Goal: Task Accomplishment & Management: Complete application form

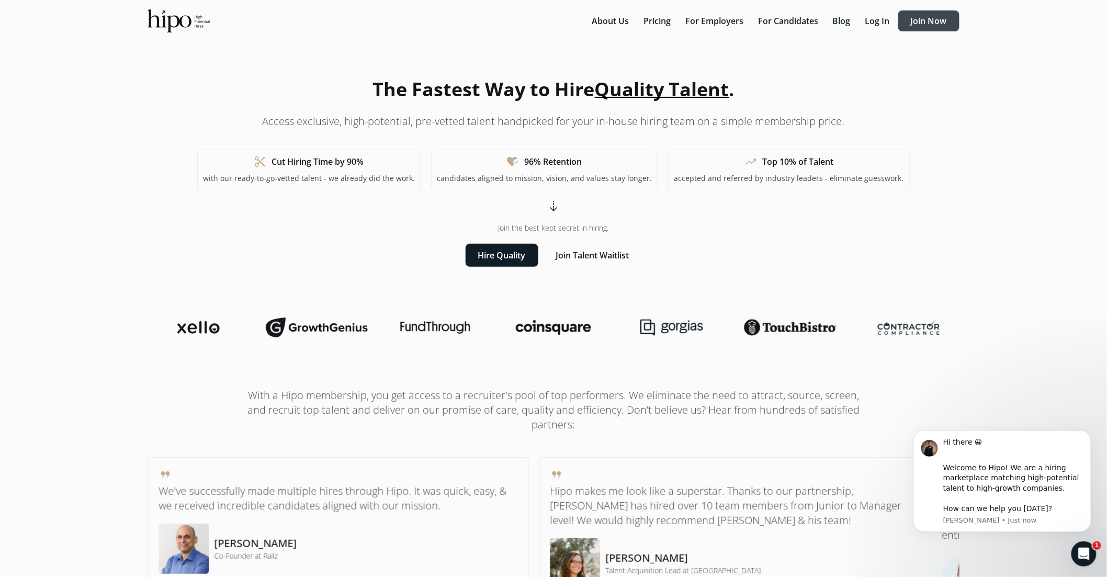
click at [930, 21] on button "Join Now" at bounding box center [928, 20] width 61 height 21
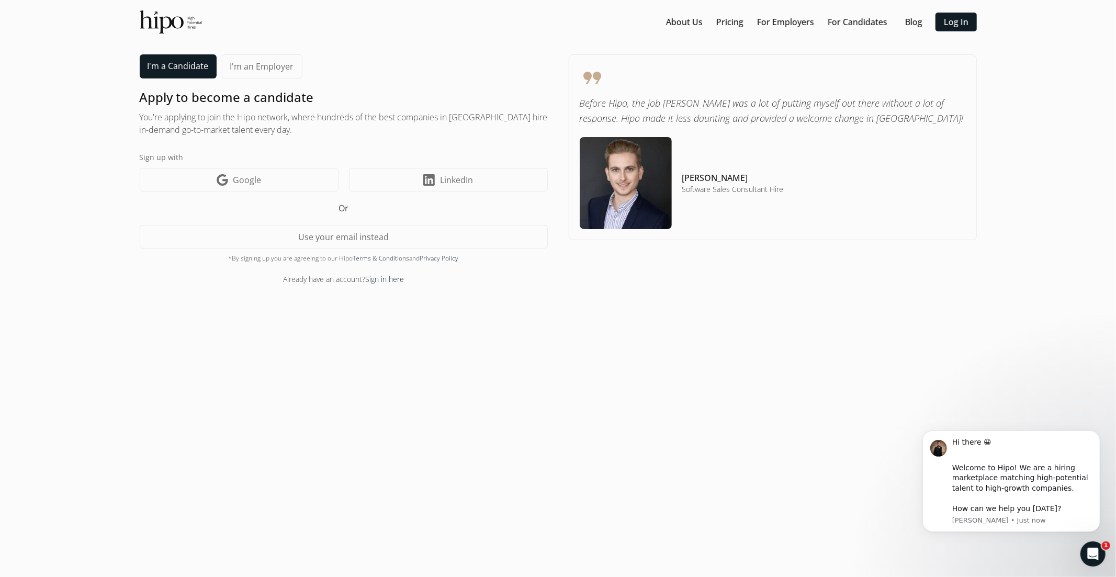
click at [184, 69] on link "I'm a Candidate" at bounding box center [178, 66] width 77 height 24
click at [187, 65] on link "I'm a Candidate" at bounding box center [178, 66] width 77 height 24
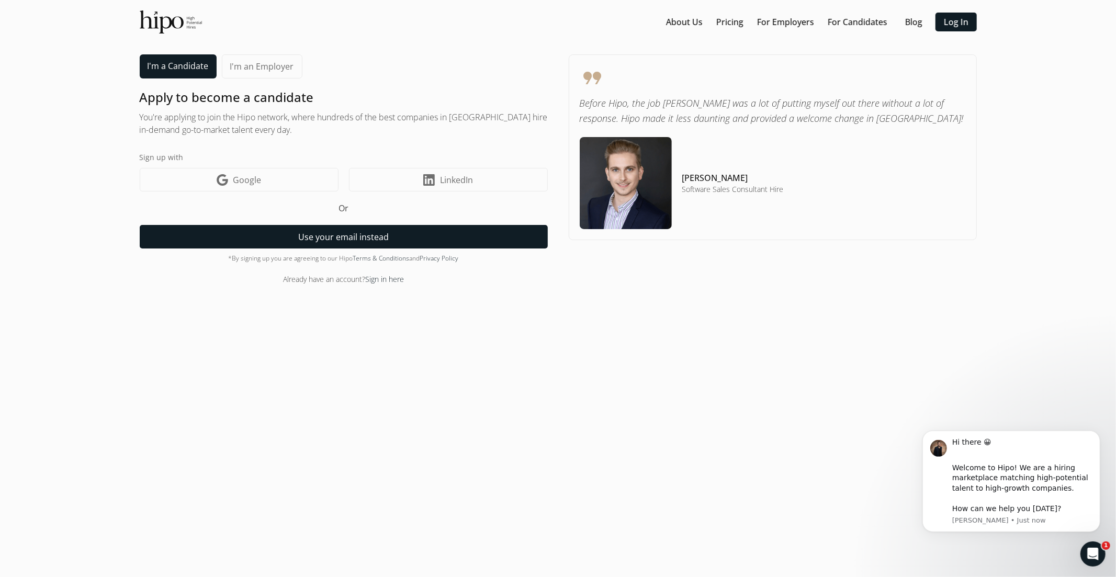
click at [352, 234] on button "Use your email instead" at bounding box center [344, 237] width 408 height 24
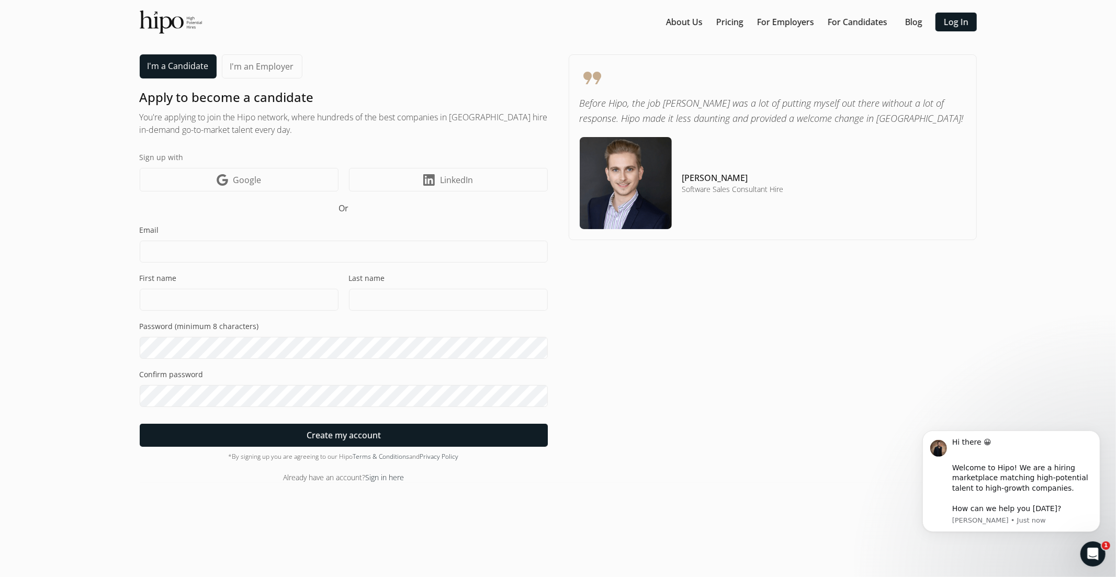
click at [323, 252] on input at bounding box center [344, 252] width 408 height 22
type input "[EMAIL_ADDRESS][DOMAIN_NAME]"
type input "TiDelco"
type input "[PERSON_NAME]"
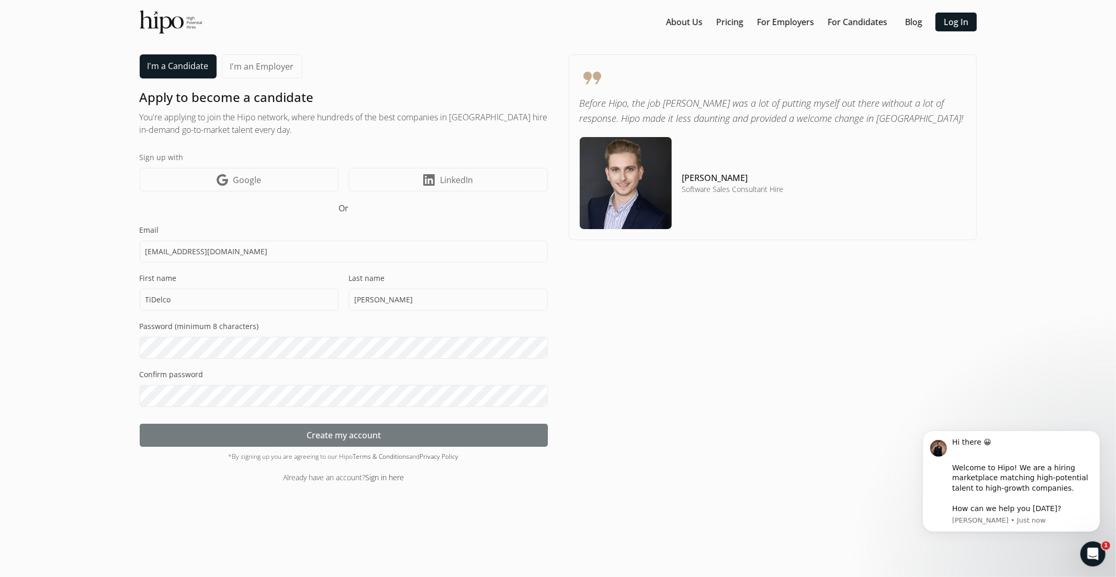
click at [330, 435] on span "Create my account" at bounding box center [344, 435] width 74 height 13
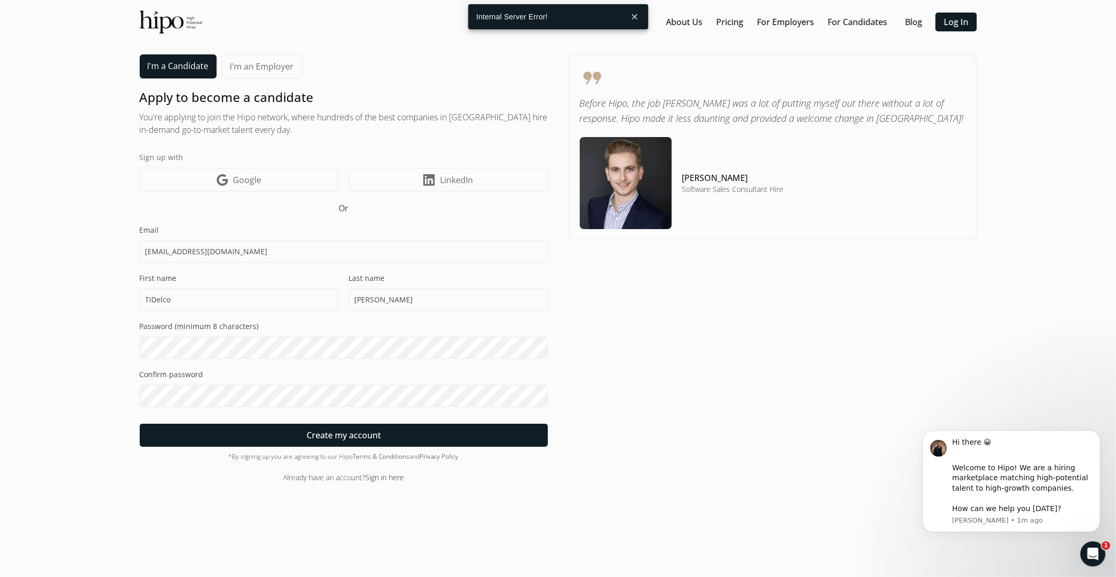
click at [640, 16] on button "close" at bounding box center [634, 16] width 19 height 19
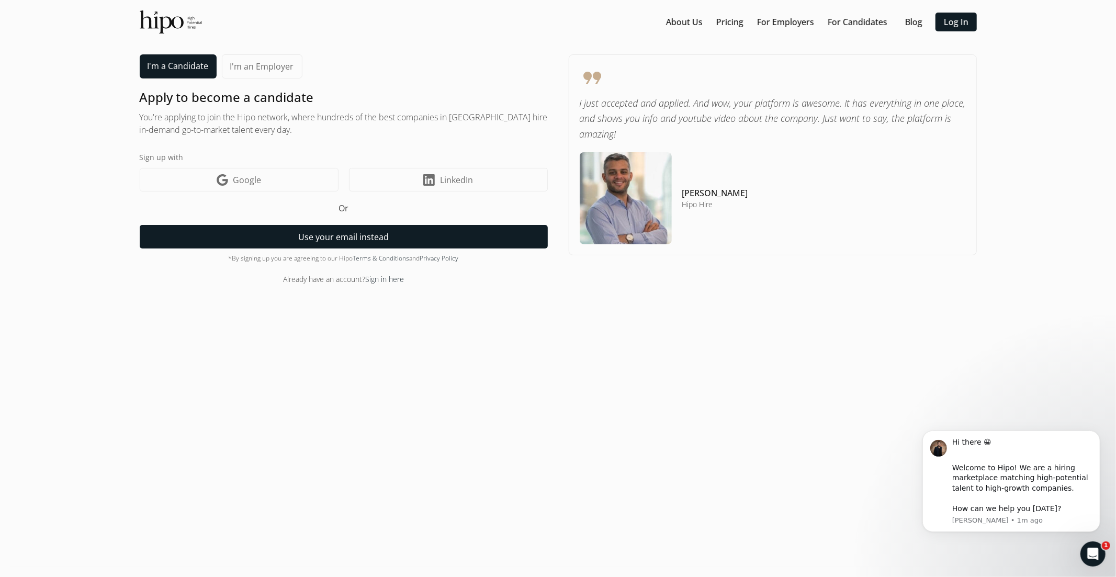
click at [337, 232] on button "Use your email instead" at bounding box center [344, 237] width 408 height 24
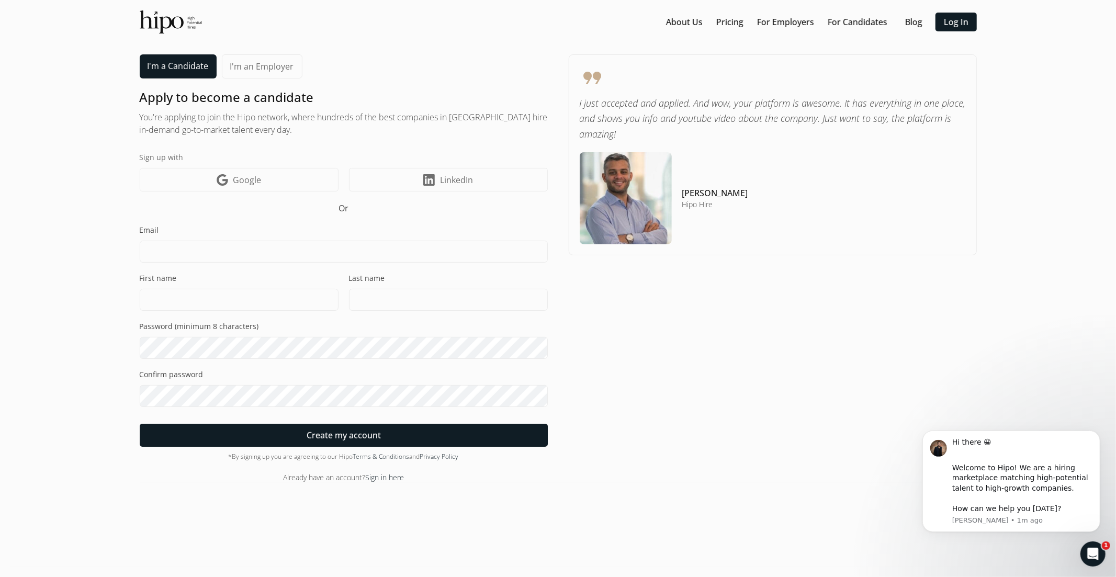
click at [298, 254] on input at bounding box center [344, 252] width 408 height 22
type input "[EMAIL_ADDRESS][DOMAIN_NAME]"
type input "TiDelco"
type input "[PERSON_NAME]"
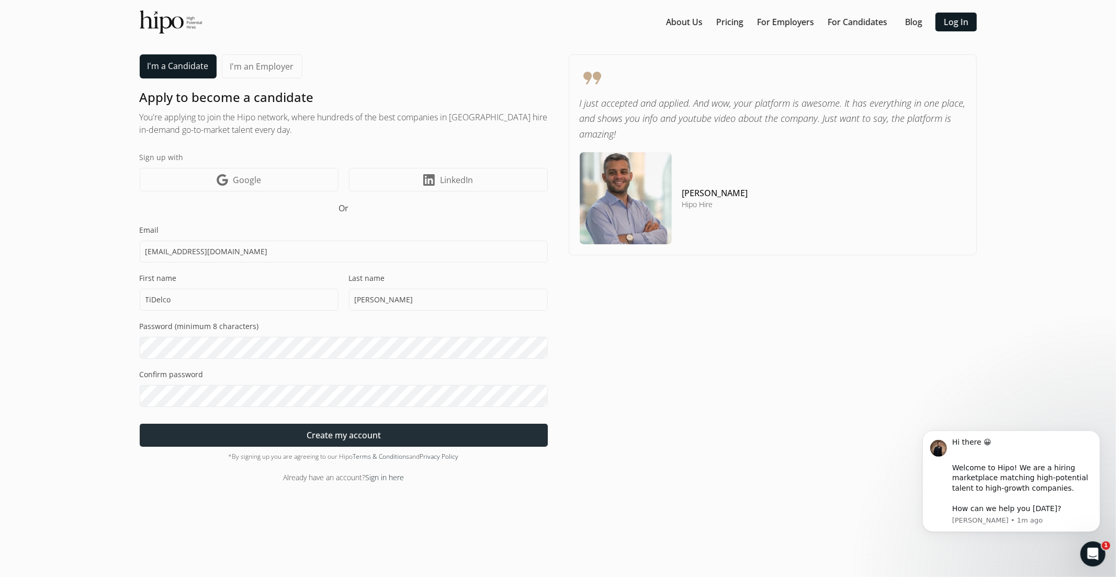
click at [349, 439] on span "Create my account" at bounding box center [344, 435] width 74 height 13
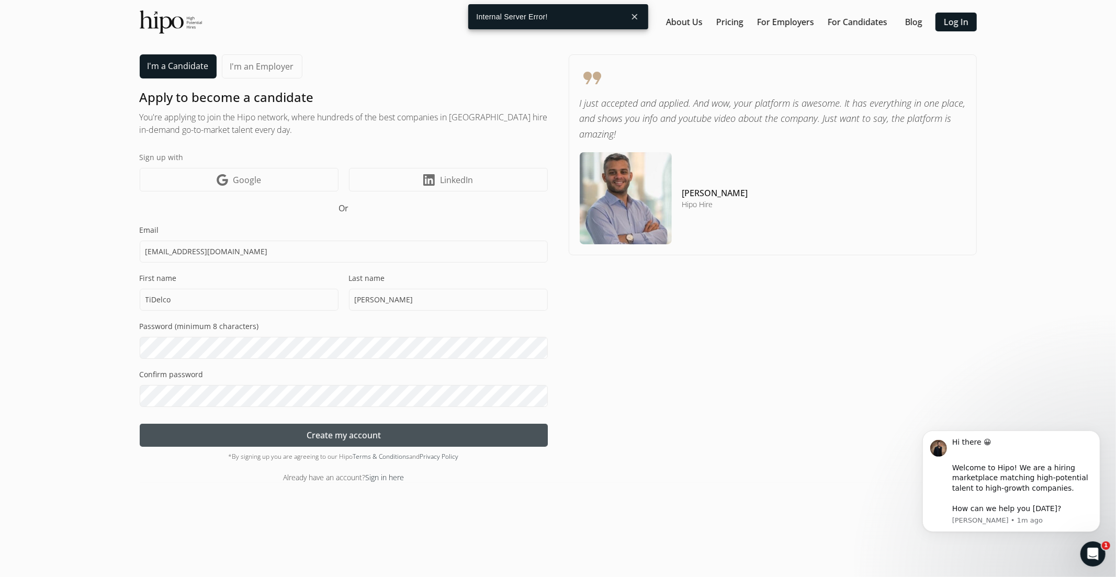
click at [499, 22] on div "Internal Server Error!" at bounding box center [546, 16] width 157 height 25
